Goal: Go to known website: Go to known website

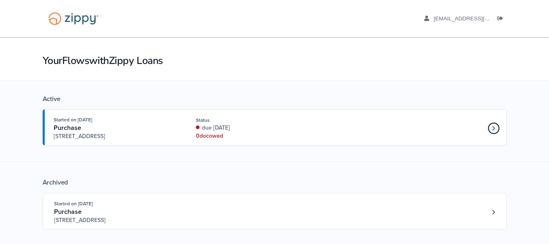
click at [492, 128] on icon "Loan number 4213606" at bounding box center [493, 128] width 3 height 6
